Goal: Task Accomplishment & Management: Complete application form

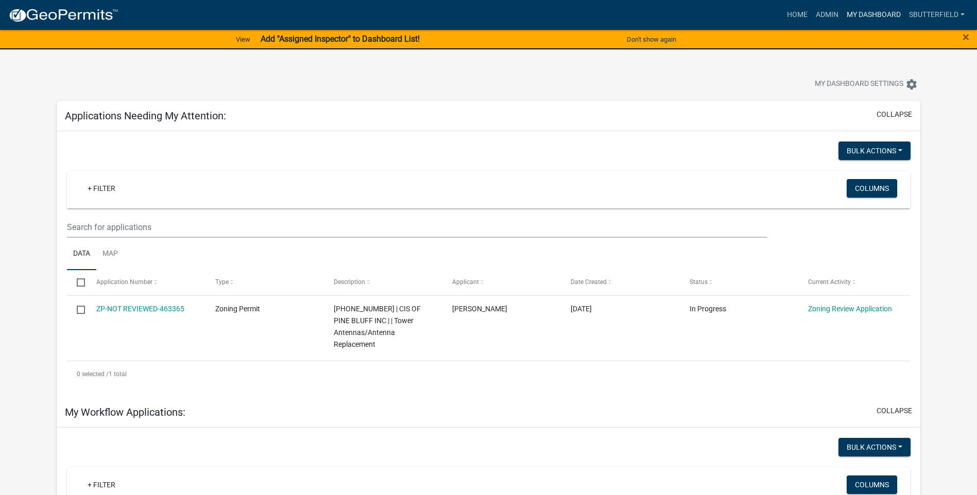
click at [874, 10] on link "My Dashboard" at bounding box center [874, 15] width 62 height 20
click at [871, 14] on link "My Dashboard" at bounding box center [874, 15] width 62 height 20
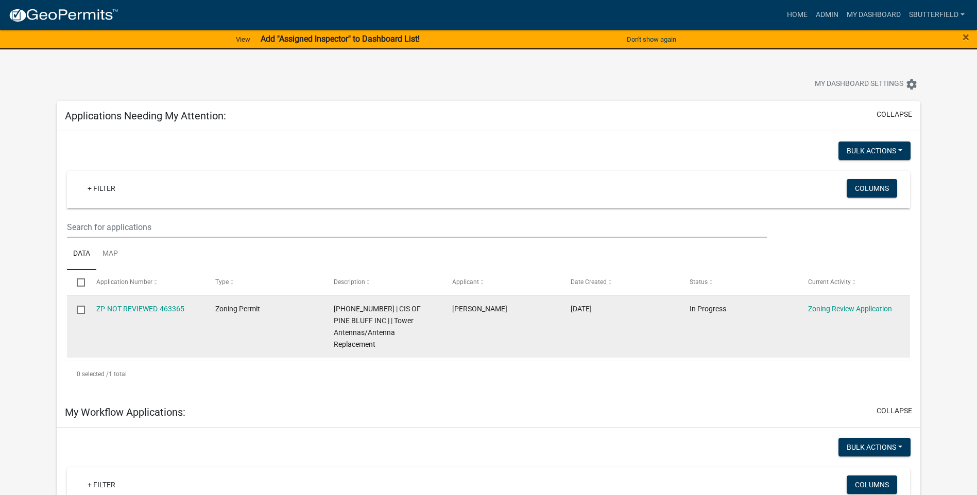
click at [147, 303] on div "ZP-NOT REVIEWED-463365" at bounding box center [145, 309] width 99 height 12
click at [122, 308] on link "ZP-NOT REVIEWED-463365" at bounding box center [140, 309] width 88 height 8
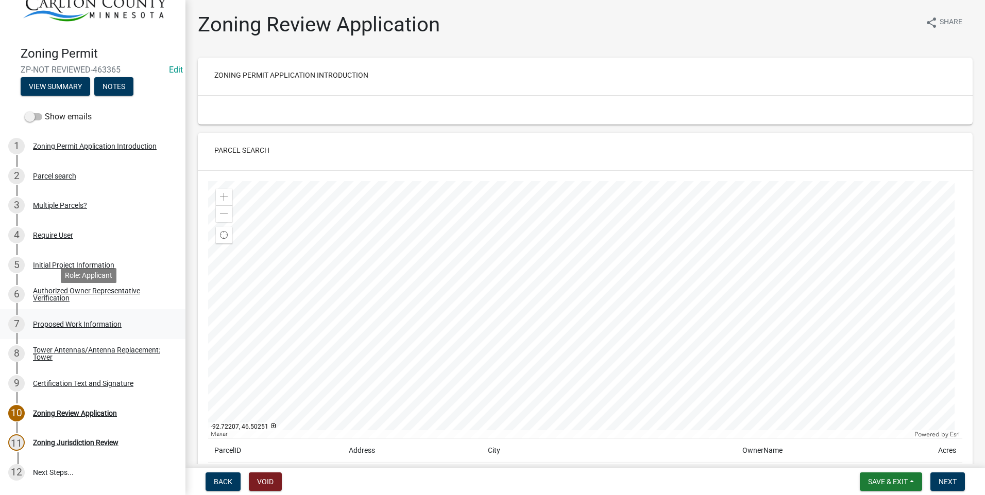
scroll to position [52, 0]
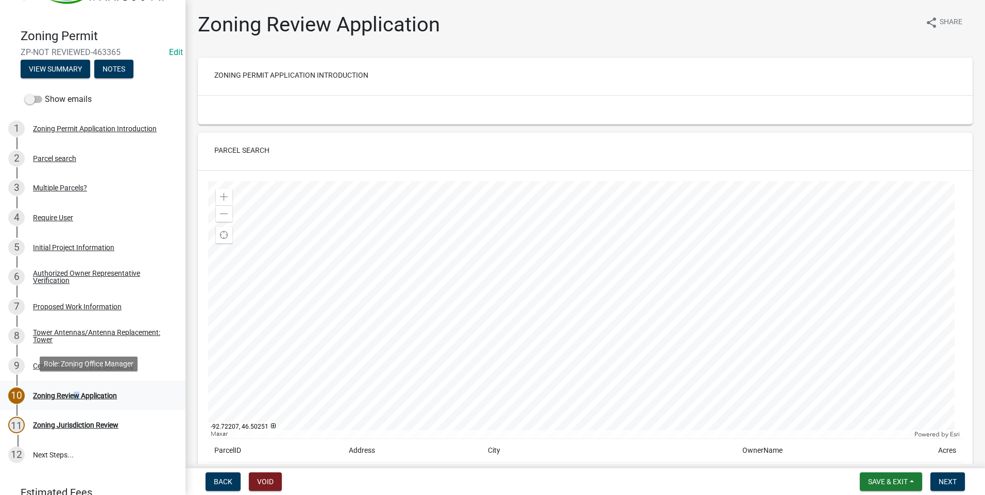
click at [73, 392] on div "Zoning Review Application" at bounding box center [75, 395] width 84 height 7
drag, startPoint x: 73, startPoint y: 389, endPoint x: 70, endPoint y: 269, distance: 120.0
click at [70, 270] on div "Authorized Owner Representative Verification" at bounding box center [101, 277] width 136 height 14
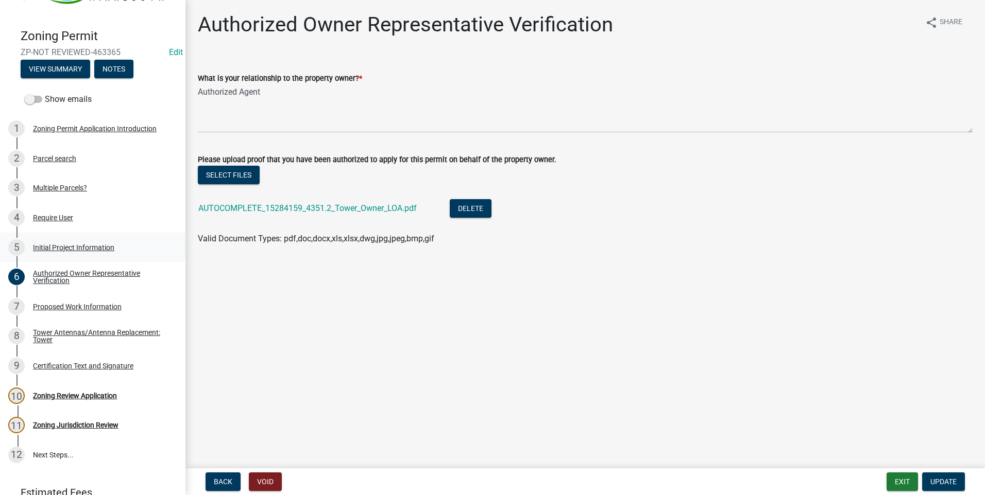
click at [73, 245] on div "Initial Project Information" at bounding box center [73, 247] width 81 height 7
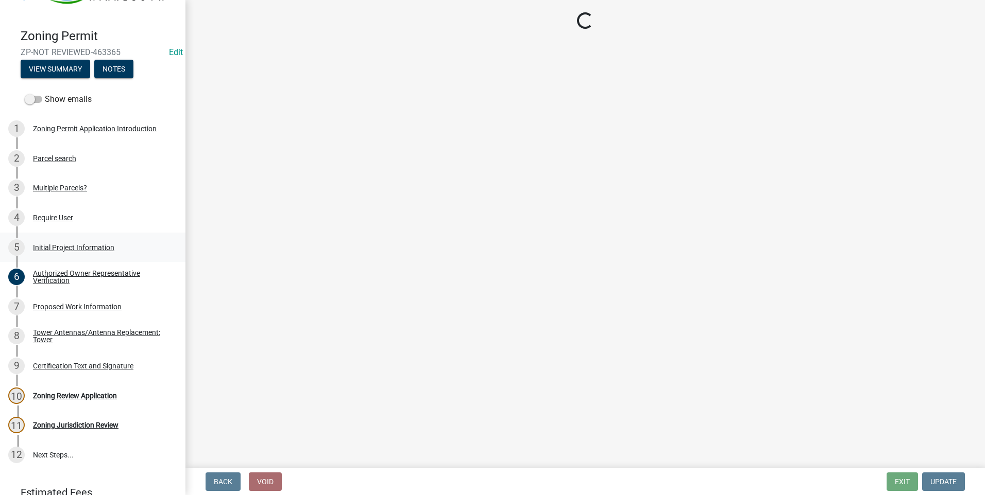
select select "9b442bb4-a0b4-4a0c-aab0-dfe7fca116e4"
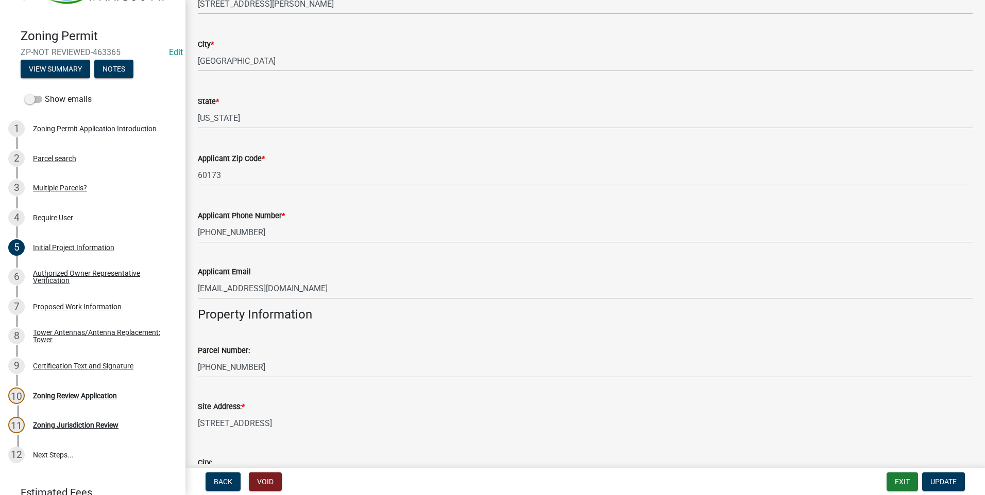
scroll to position [721, 0]
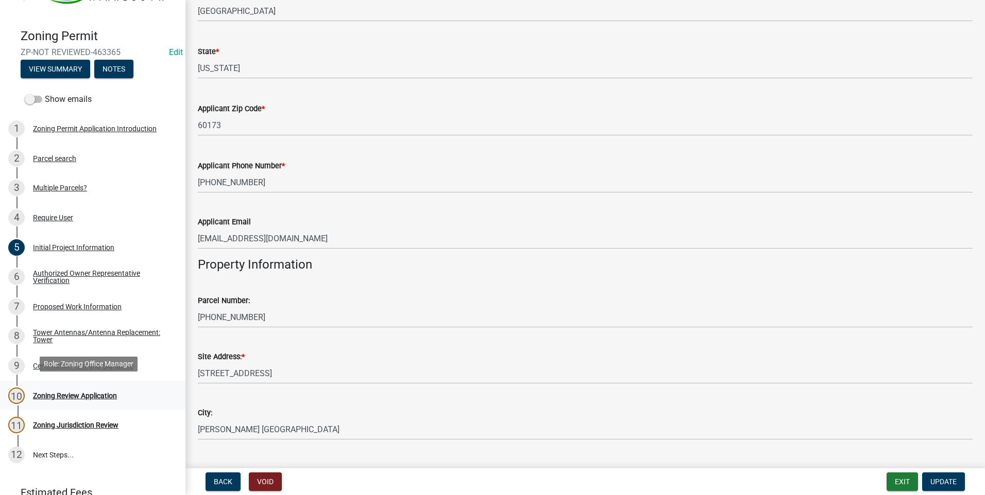
click at [56, 396] on div "Zoning Review Application" at bounding box center [75, 395] width 84 height 7
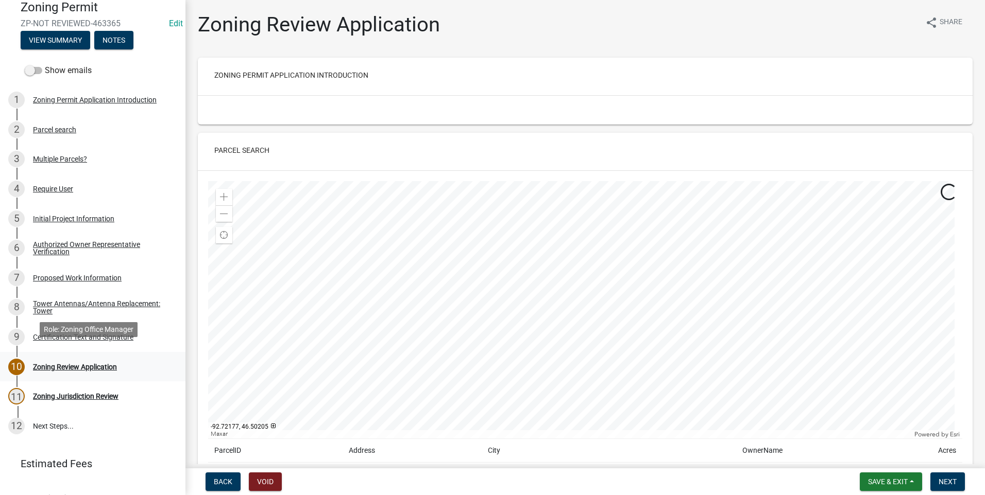
scroll to position [96, 0]
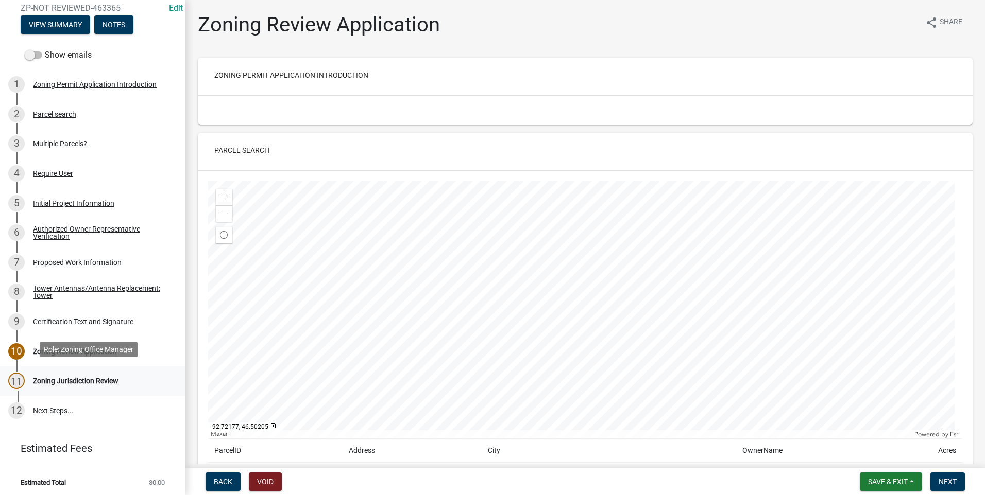
click at [104, 383] on div "11 Zoning Jurisdiction Review" at bounding box center [88, 381] width 161 height 16
click at [107, 380] on div "Zoning Jurisdiction Review" at bounding box center [75, 381] width 85 height 7
drag, startPoint x: 107, startPoint y: 380, endPoint x: 72, endPoint y: 378, distance: 35.6
click at [72, 378] on div "Zoning Jurisdiction Review" at bounding box center [75, 381] width 85 height 7
click at [54, 378] on div "Zoning Jurisdiction Review" at bounding box center [75, 381] width 85 height 7
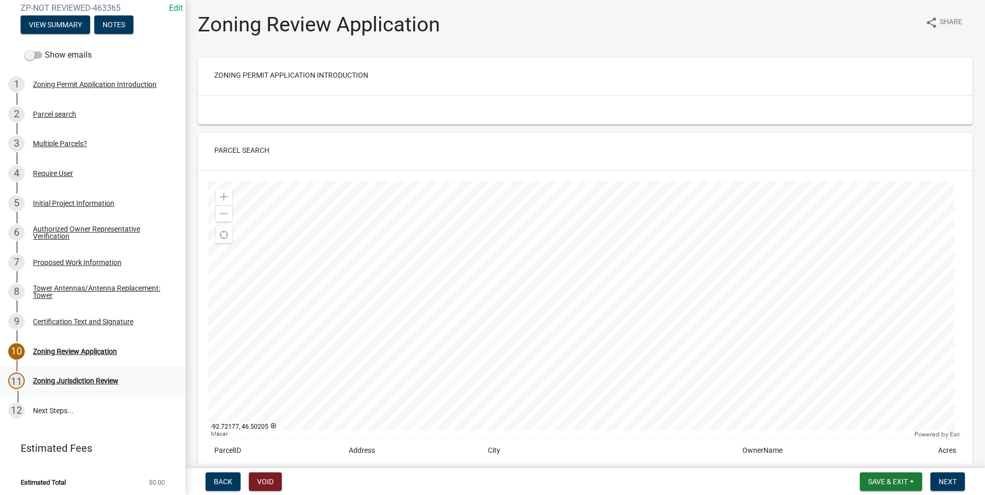
click at [22, 376] on div "11" at bounding box center [16, 381] width 16 height 16
click at [58, 378] on div "Zoning Jurisdiction Review" at bounding box center [75, 381] width 85 height 7
click at [59, 378] on div "Zoning Jurisdiction Review" at bounding box center [75, 381] width 85 height 7
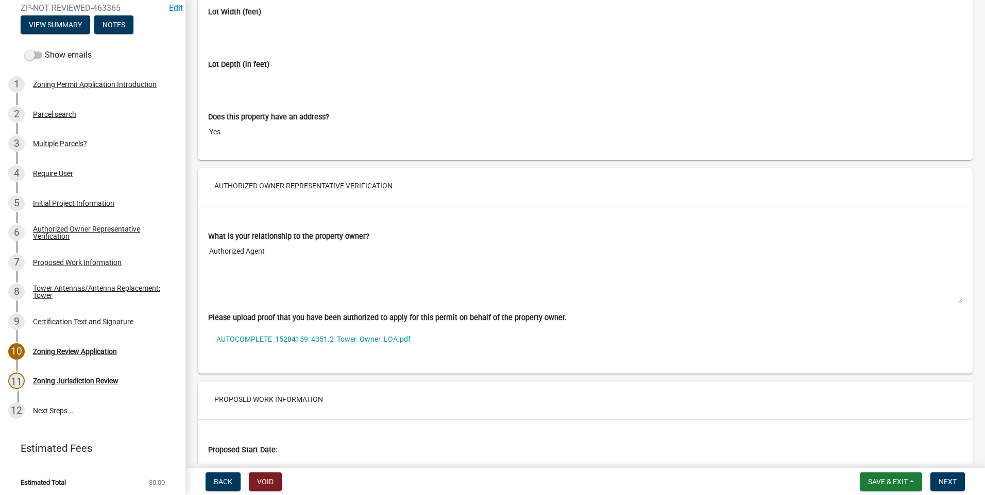
scroll to position [2163, 0]
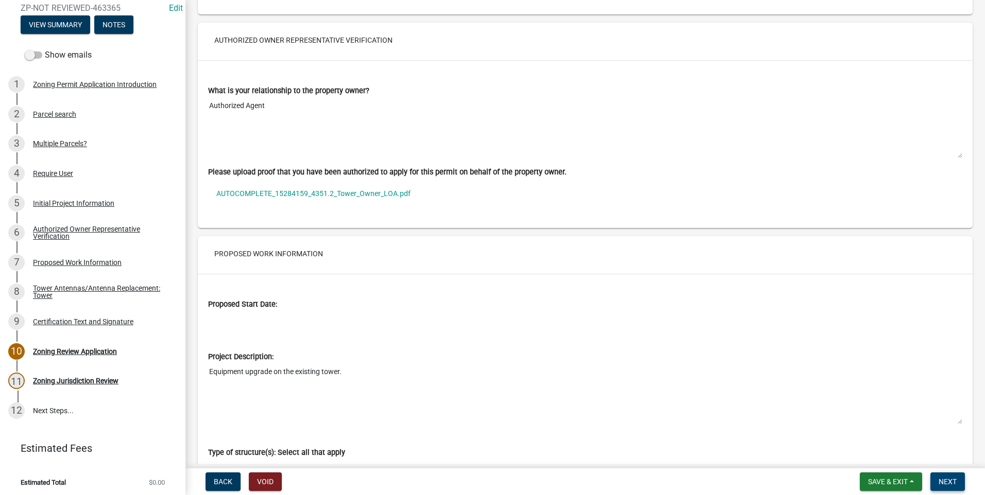
click at [938, 477] on button "Next" at bounding box center [947, 482] width 35 height 19
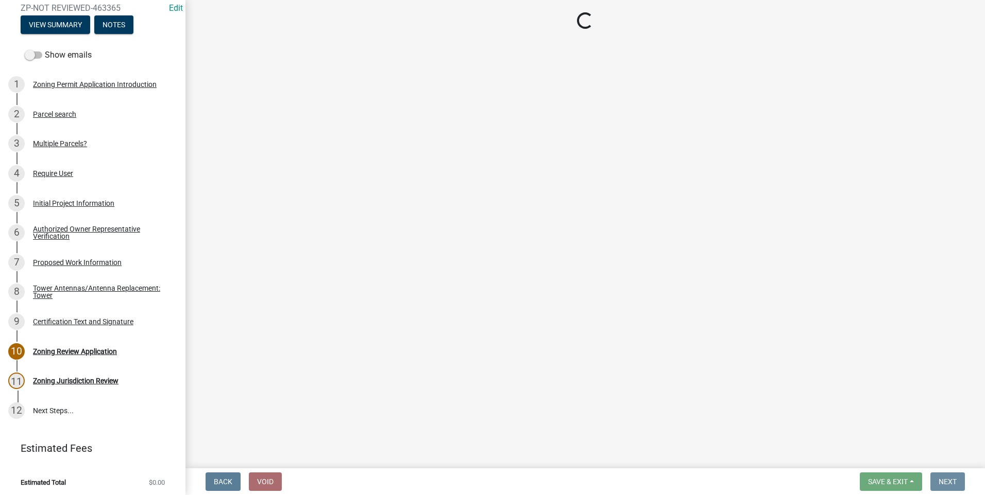
scroll to position [0, 0]
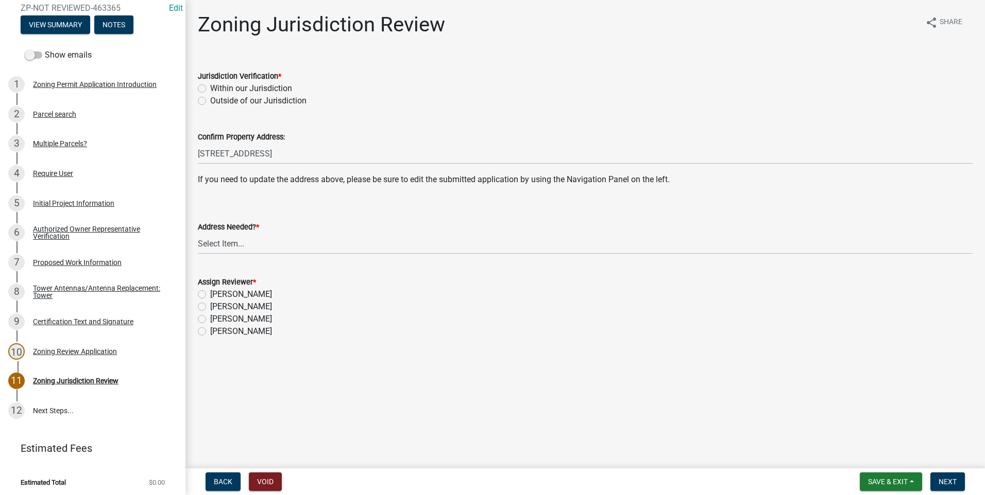
click at [197, 87] on div "Jurisdiction Verification * Within our Jurisdiction Outside of our Jurisdiction" at bounding box center [585, 82] width 790 height 49
click at [210, 88] on label "Within our Jurisdiction" at bounding box center [251, 88] width 82 height 12
click at [210, 88] on input "Within our Jurisdiction" at bounding box center [213, 85] width 7 height 7
radio input "true"
click at [220, 244] on select "Select Item... Yes No" at bounding box center [585, 243] width 775 height 21
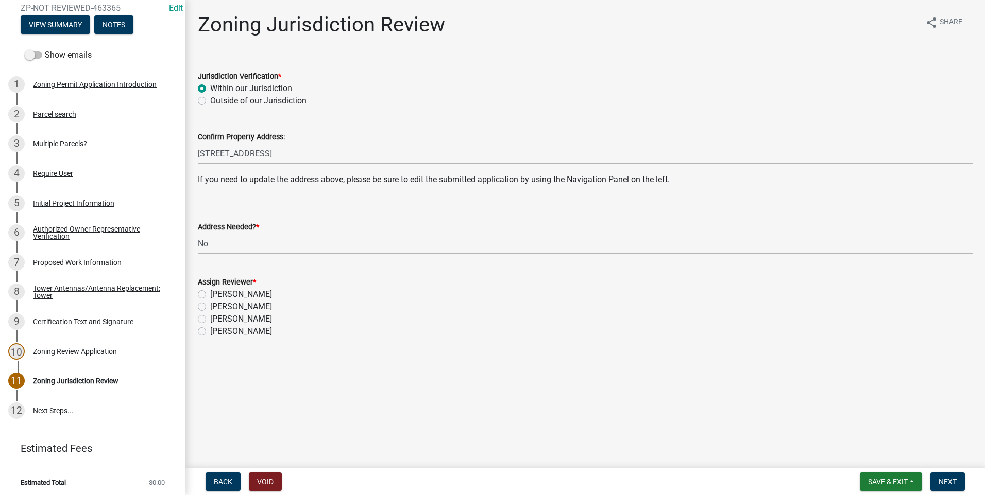
click at [198, 233] on select "Select Item... Yes No" at bounding box center [585, 243] width 775 height 21
select select "aade736b-b8ba-42e5-ae4c-e00a265c1909"
click at [210, 304] on label "[PERSON_NAME]" at bounding box center [241, 307] width 62 height 12
click at [210, 304] on input "[PERSON_NAME]" at bounding box center [213, 304] width 7 height 7
radio input "true"
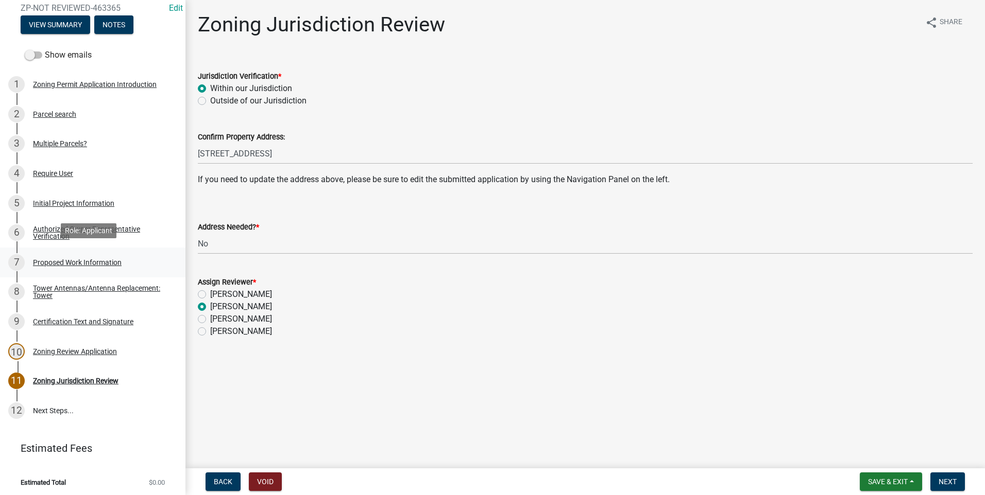
click at [82, 259] on div "Proposed Work Information" at bounding box center [77, 262] width 89 height 7
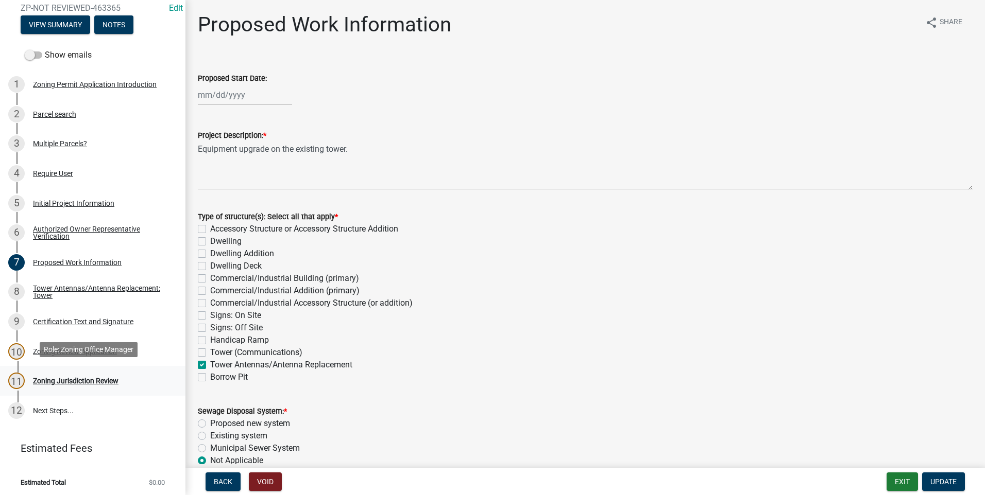
click at [100, 379] on div "Zoning Jurisdiction Review" at bounding box center [75, 381] width 85 height 7
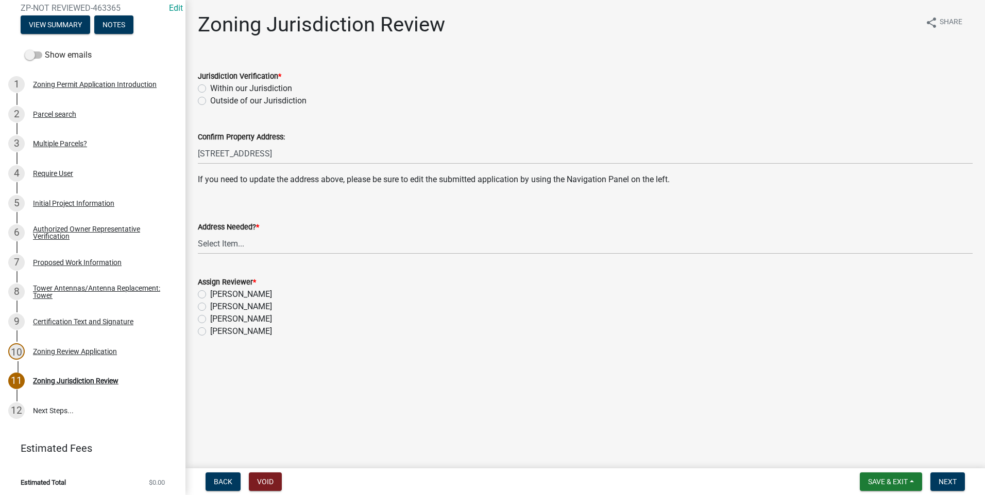
click at [210, 88] on label "Within our Jurisdiction" at bounding box center [251, 88] width 82 height 12
click at [210, 88] on input "Within our Jurisdiction" at bounding box center [213, 85] width 7 height 7
radio input "true"
click at [227, 237] on select "Select Item... Yes No" at bounding box center [585, 243] width 775 height 21
click at [198, 233] on select "Select Item... Yes No" at bounding box center [585, 243] width 775 height 21
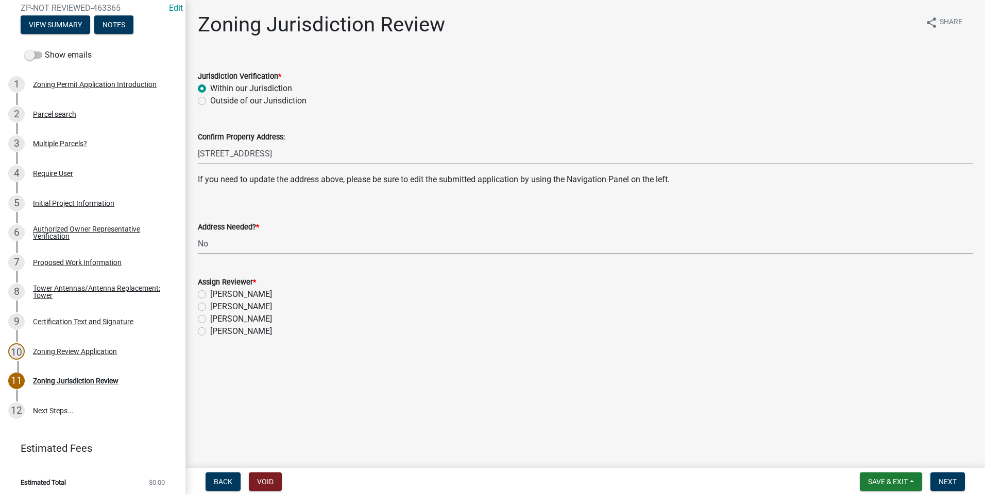
select select "aade736b-b8ba-42e5-ae4c-e00a265c1909"
click at [210, 306] on label "[PERSON_NAME]" at bounding box center [241, 307] width 62 height 12
click at [210, 306] on input "[PERSON_NAME]" at bounding box center [213, 304] width 7 height 7
radio input "true"
click at [947, 478] on span "Next" at bounding box center [947, 482] width 18 height 8
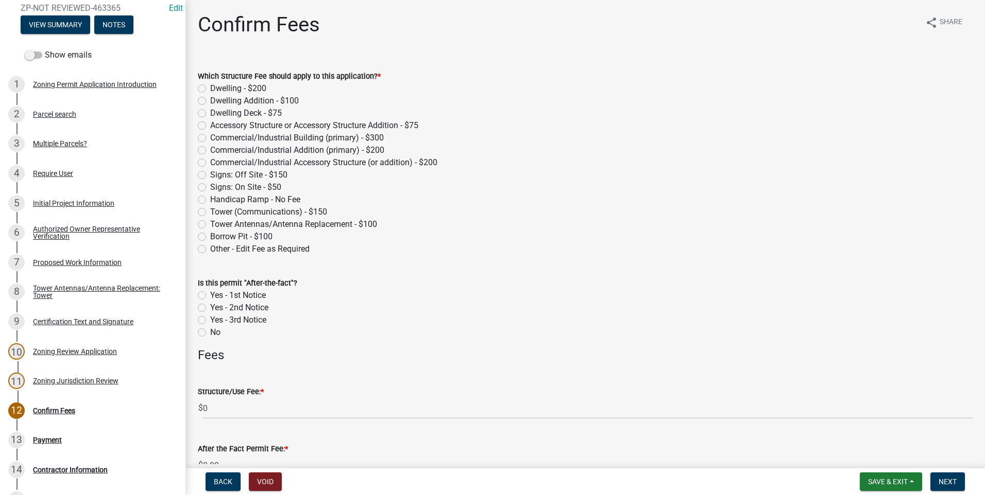
click at [210, 225] on label "Tower Antennas/Antenna Replacement - $100" at bounding box center [293, 224] width 167 height 12
click at [210, 225] on input "Tower Antennas/Antenna Replacement - $100" at bounding box center [213, 221] width 7 height 7
radio input "true"
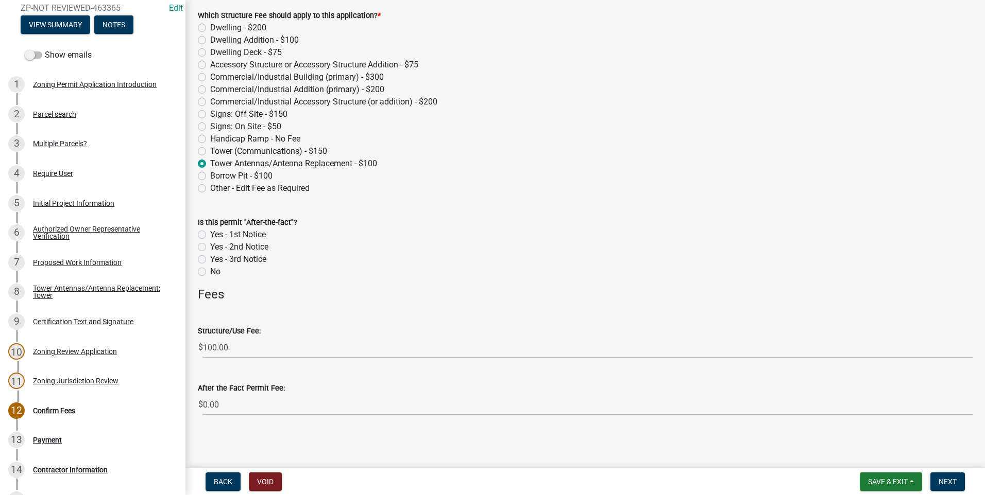
scroll to position [61, 0]
click at [943, 481] on span "Next" at bounding box center [947, 482] width 18 height 8
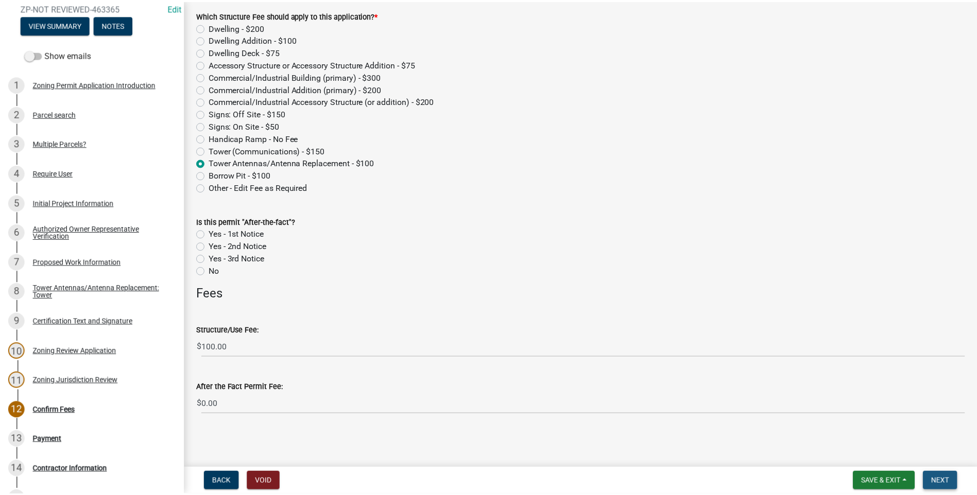
scroll to position [0, 0]
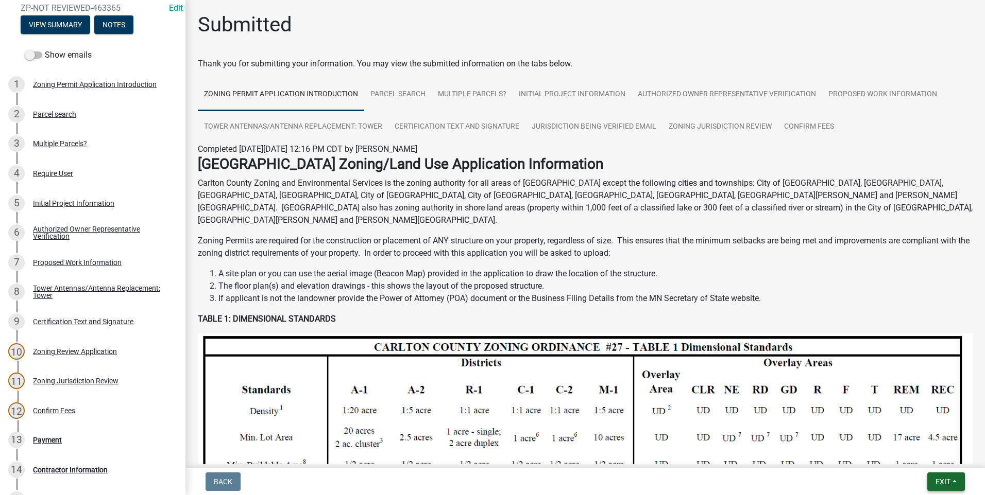
click at [947, 485] on span "Exit" at bounding box center [942, 482] width 15 height 8
click at [924, 452] on button "Save & Exit" at bounding box center [923, 455] width 82 height 25
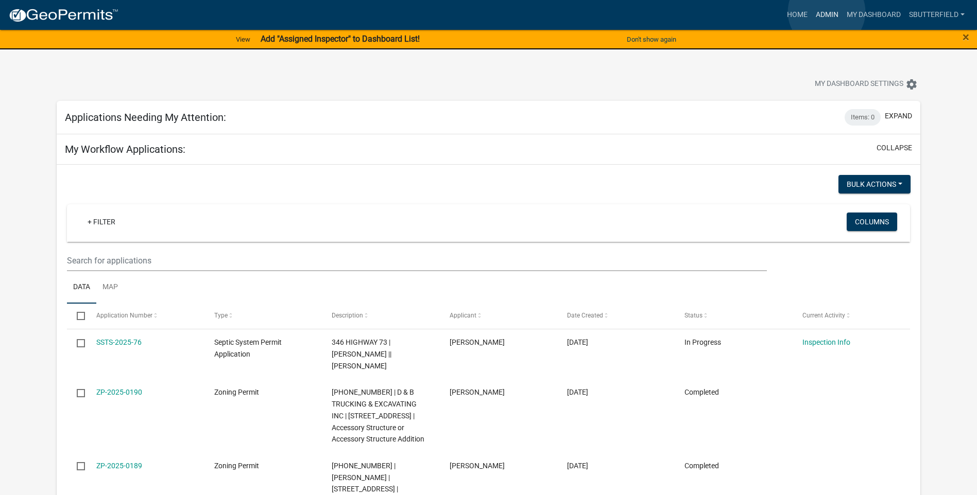
click at [827, 12] on link "Admin" at bounding box center [827, 15] width 31 height 20
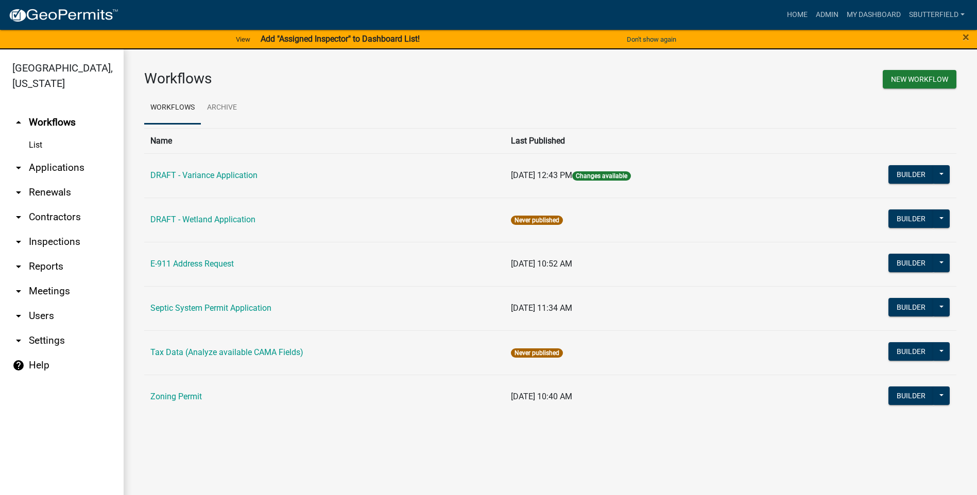
click at [19, 169] on icon "arrow_drop_down" at bounding box center [18, 168] width 12 height 12
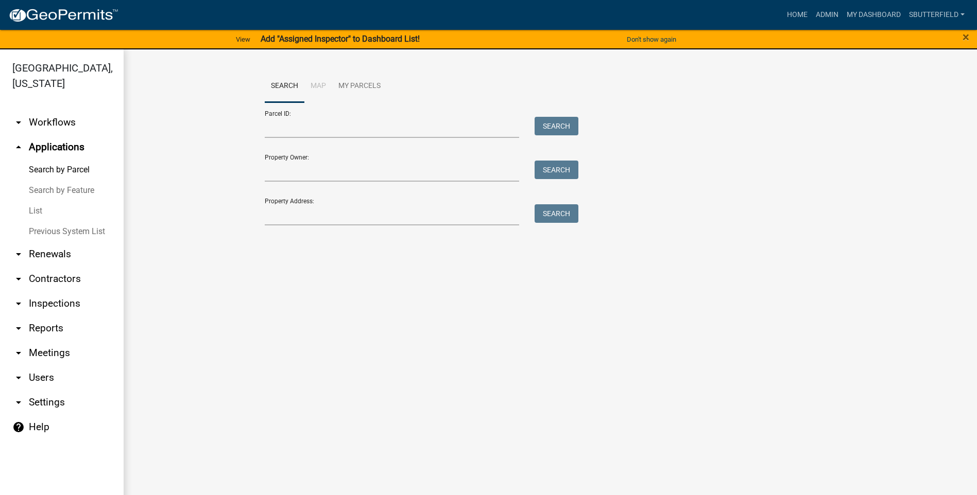
click at [30, 208] on link "List" at bounding box center [62, 211] width 124 height 21
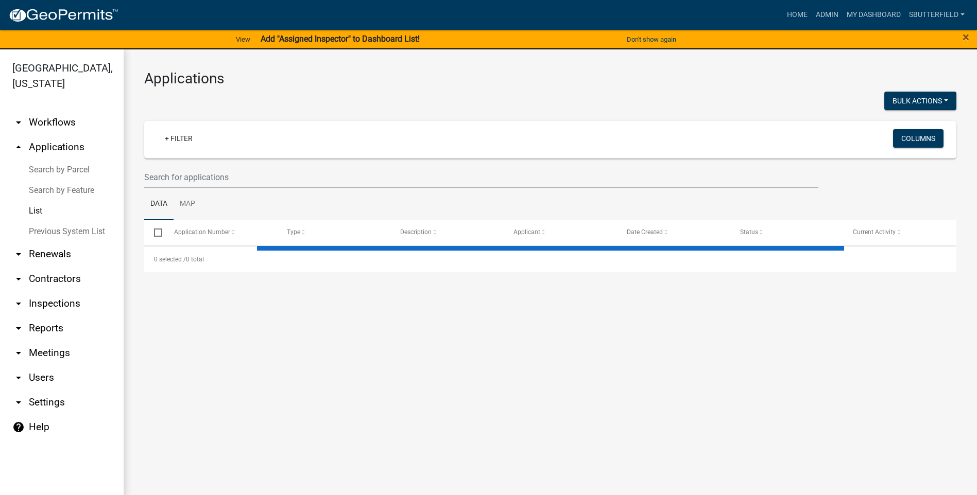
select select "1: 25"
